Goal: Find specific page/section: Find specific page/section

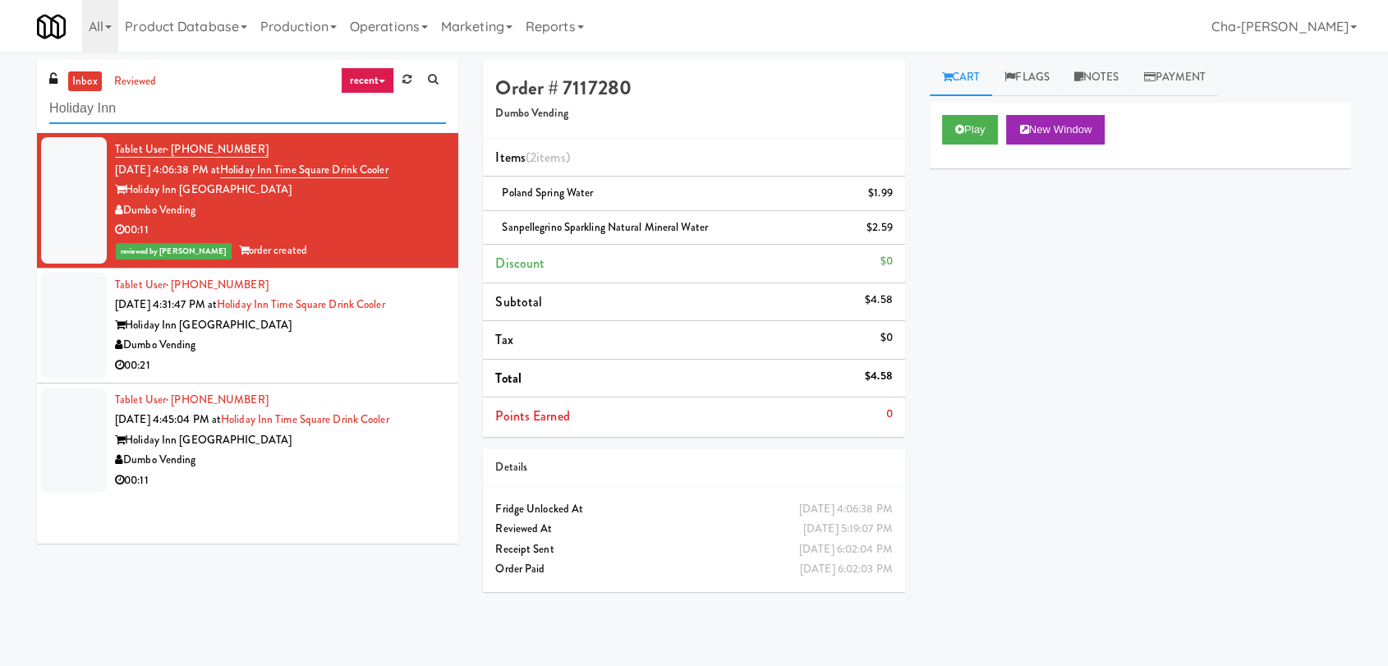
click at [154, 97] on input "Holiday Inn" at bounding box center [247, 109] width 397 height 30
paste input "The Dial- Combo"
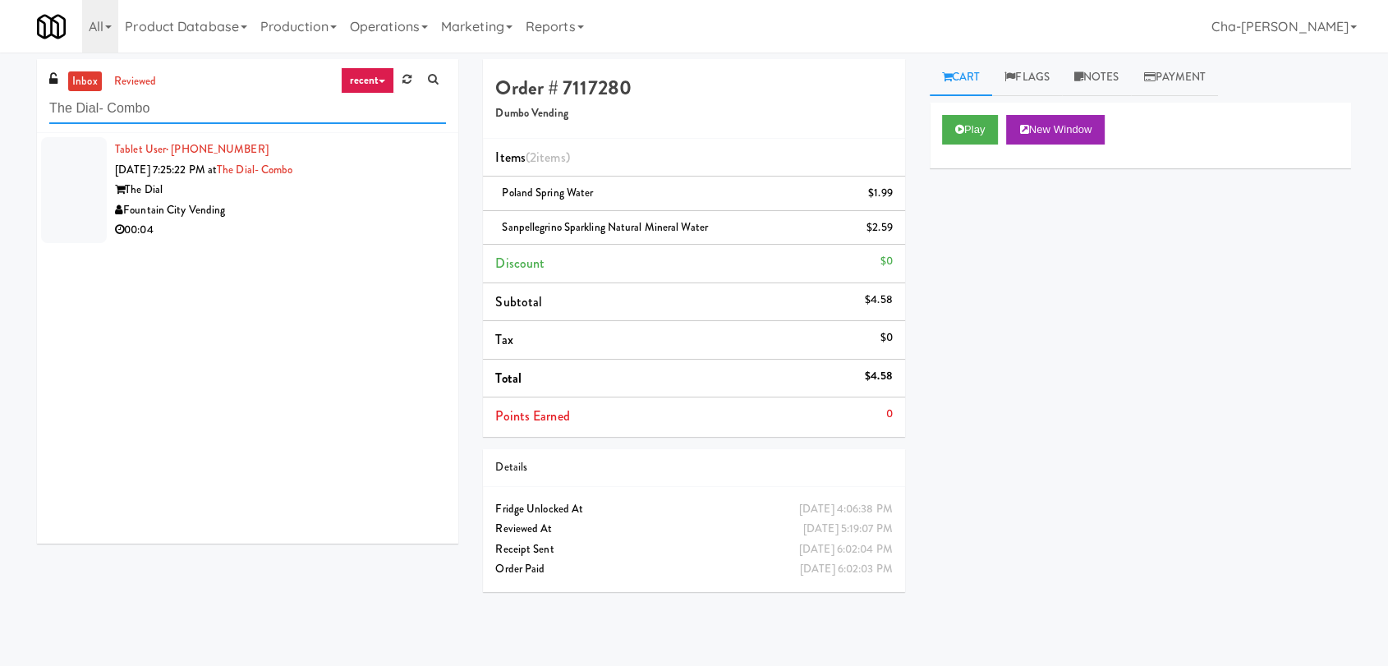
type input "The Dial- Combo"
click at [261, 211] on div "Fountain City Vending" at bounding box center [280, 210] width 331 height 21
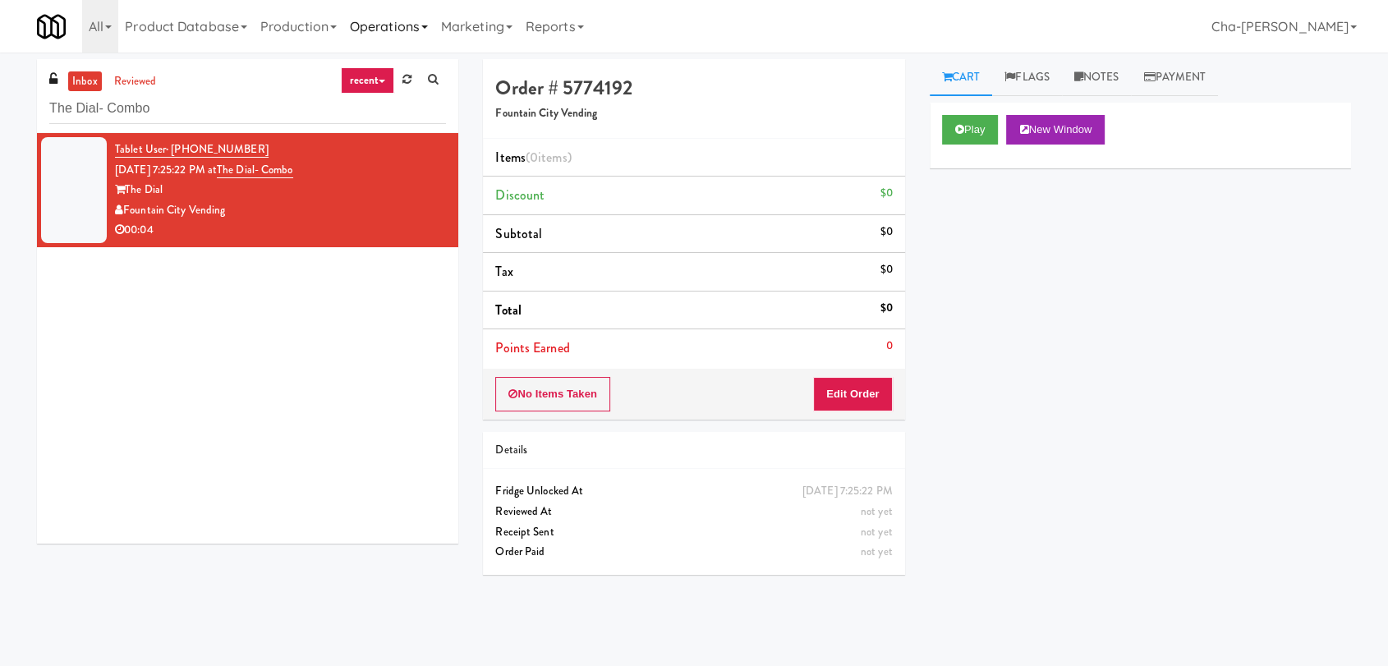
click at [396, 24] on link "Operations" at bounding box center [388, 26] width 91 height 53
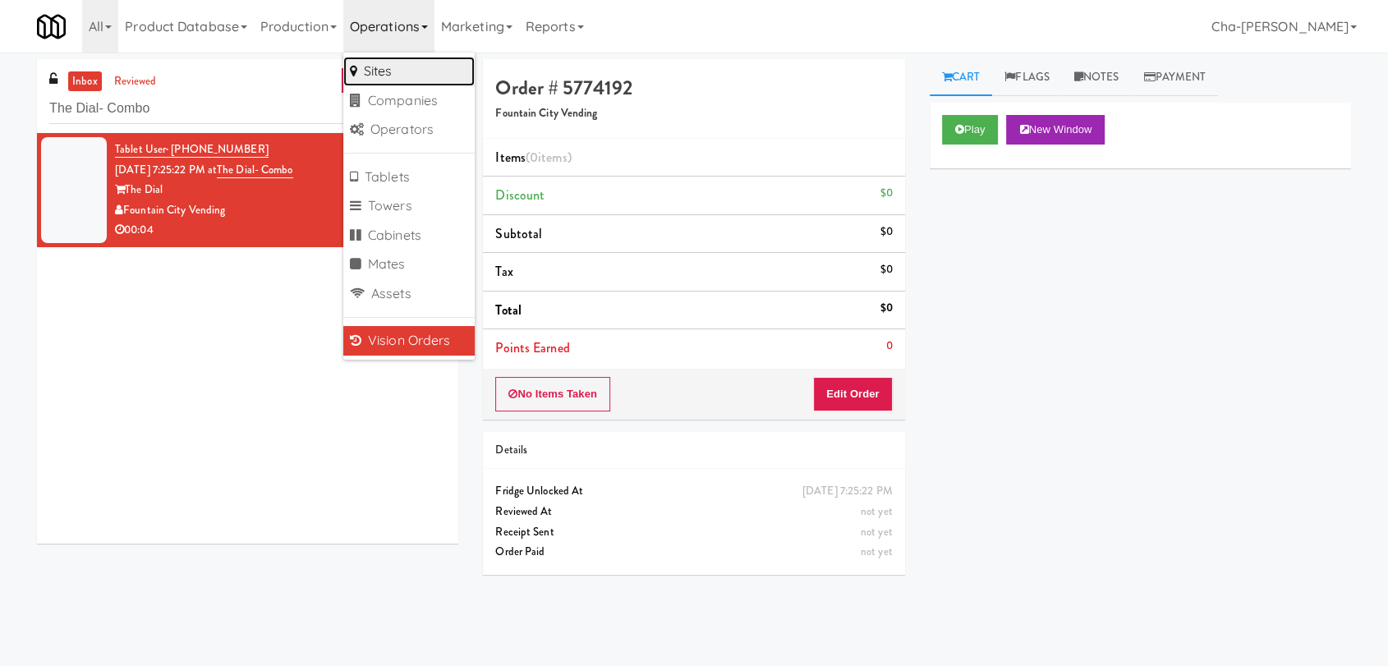
click at [402, 66] on link "Sites" at bounding box center [408, 72] width 131 height 30
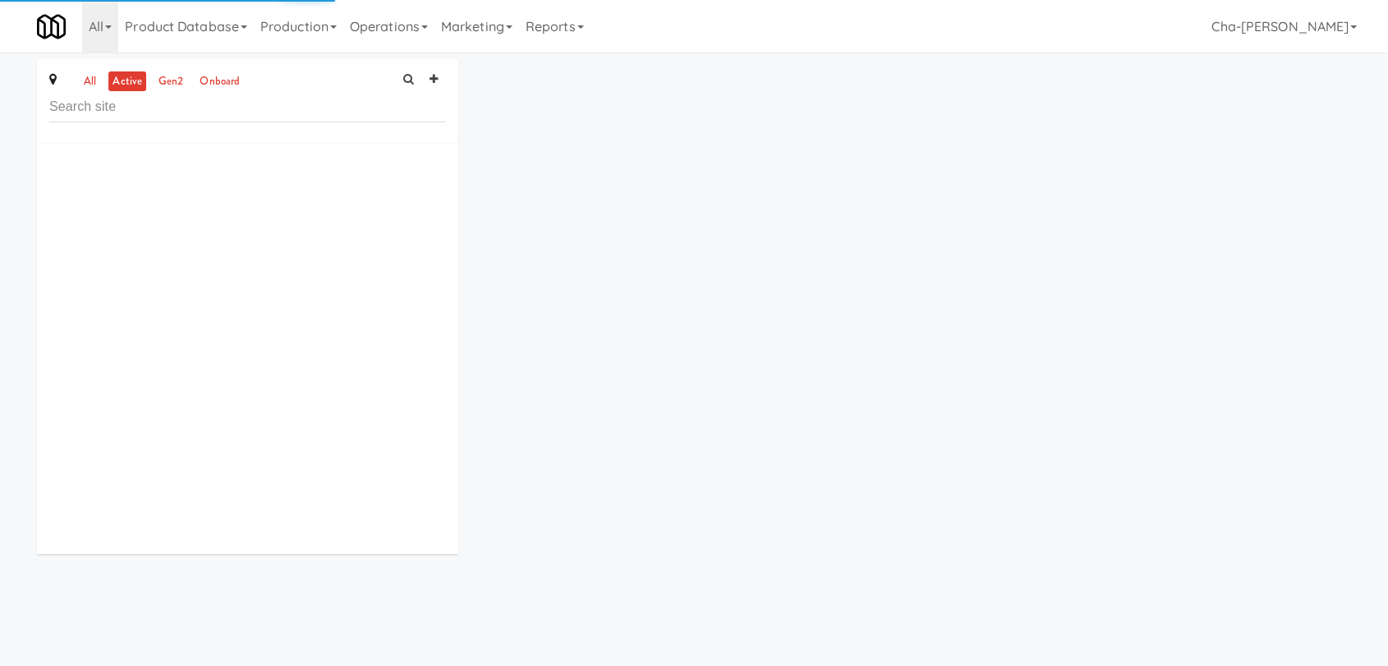
click at [131, 104] on input "text" at bounding box center [247, 107] width 397 height 30
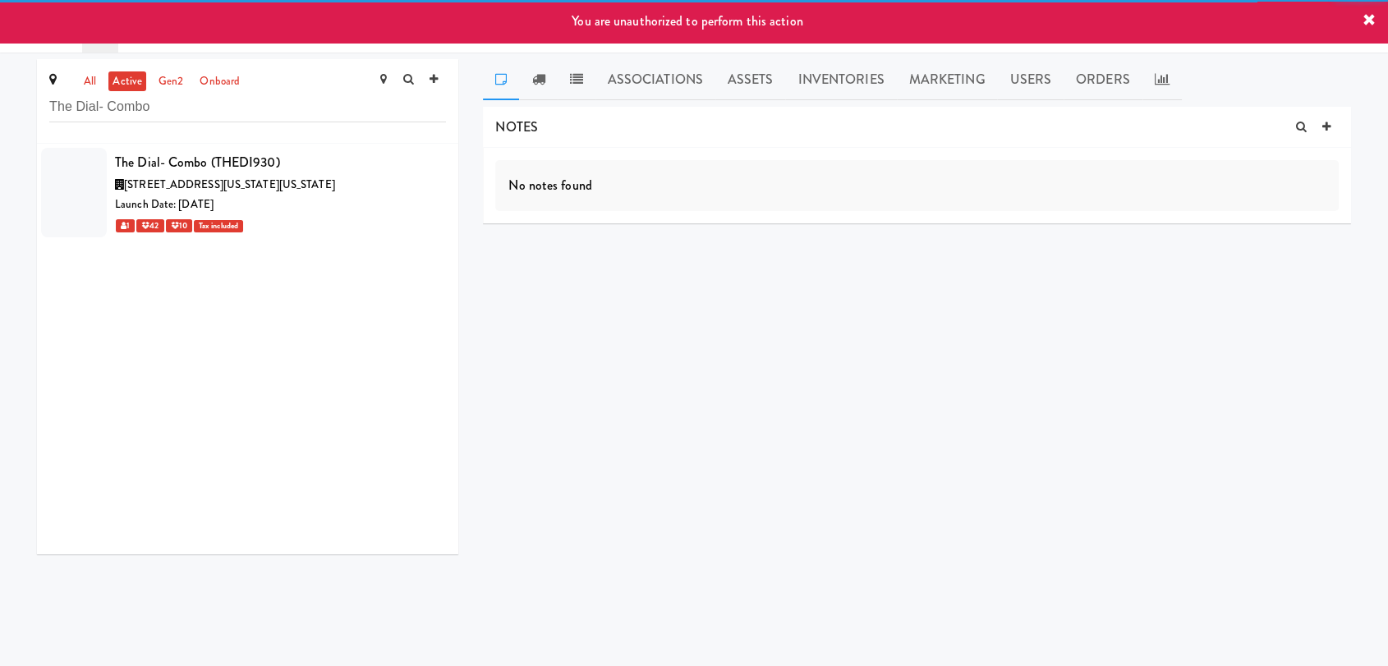
type input "The Dial- Combo"
